Goal: Check status

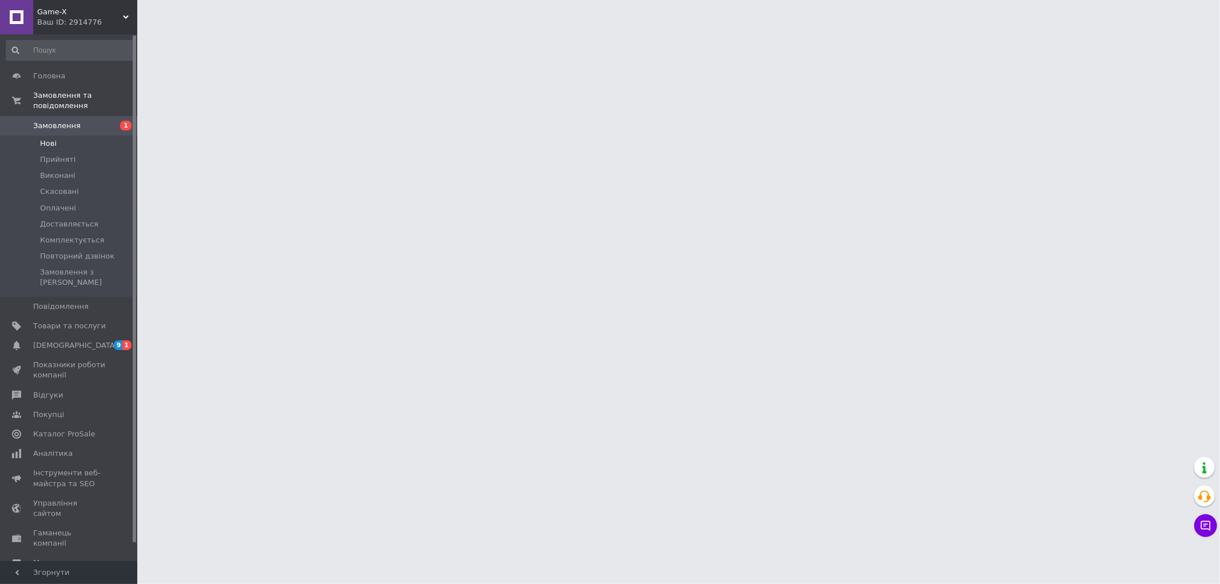
click at [50, 138] on span "Нові" at bounding box center [48, 143] width 17 height 10
click at [67, 138] on li "Нові" at bounding box center [70, 144] width 141 height 16
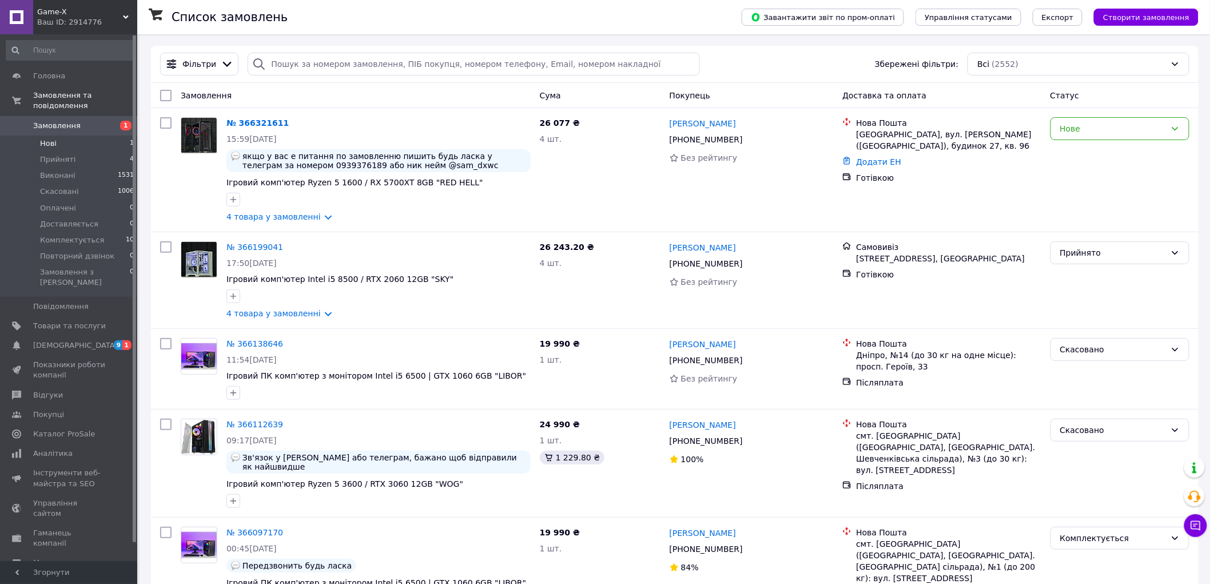
click at [81, 136] on li "Нові 1" at bounding box center [70, 144] width 141 height 16
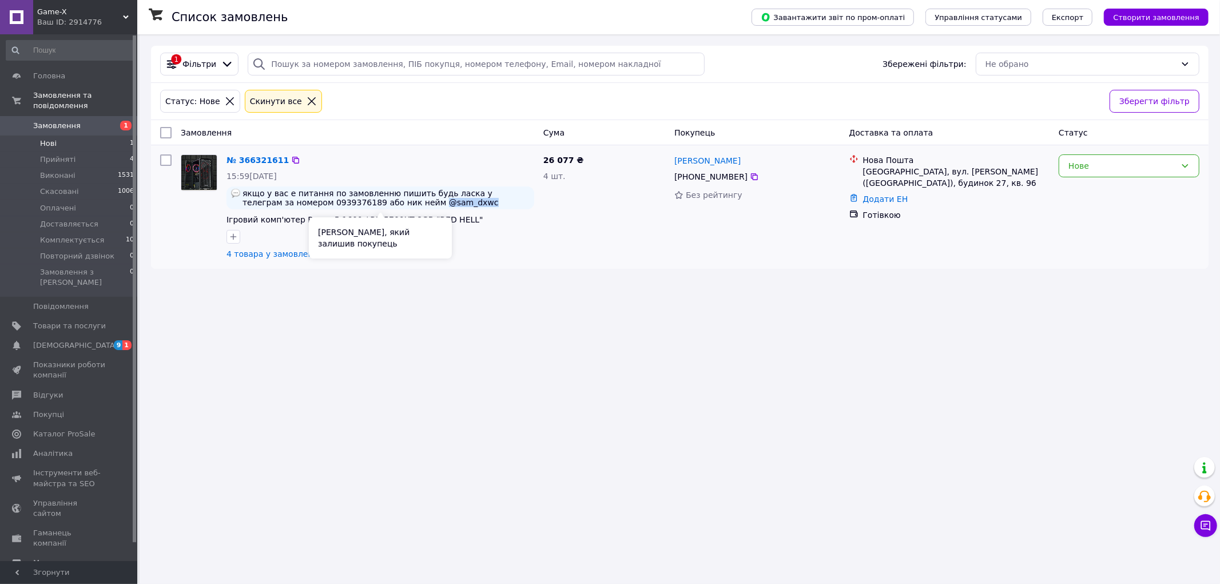
drag, startPoint x: 417, startPoint y: 204, endPoint x: 376, endPoint y: 208, distance: 41.3
click at [376, 207] on span "якщо у вас е питання по замовленню пишить будь ласка у телеграм за номером 0939…" at bounding box center [385, 198] width 287 height 18
copy span "@sam_dxwc"
click at [508, 336] on div "Список замовлень Завантажити звіт по пром-оплаті Управління статусами Експорт С…" at bounding box center [680, 292] width 1080 height 584
